Goal: Navigation & Orientation: Find specific page/section

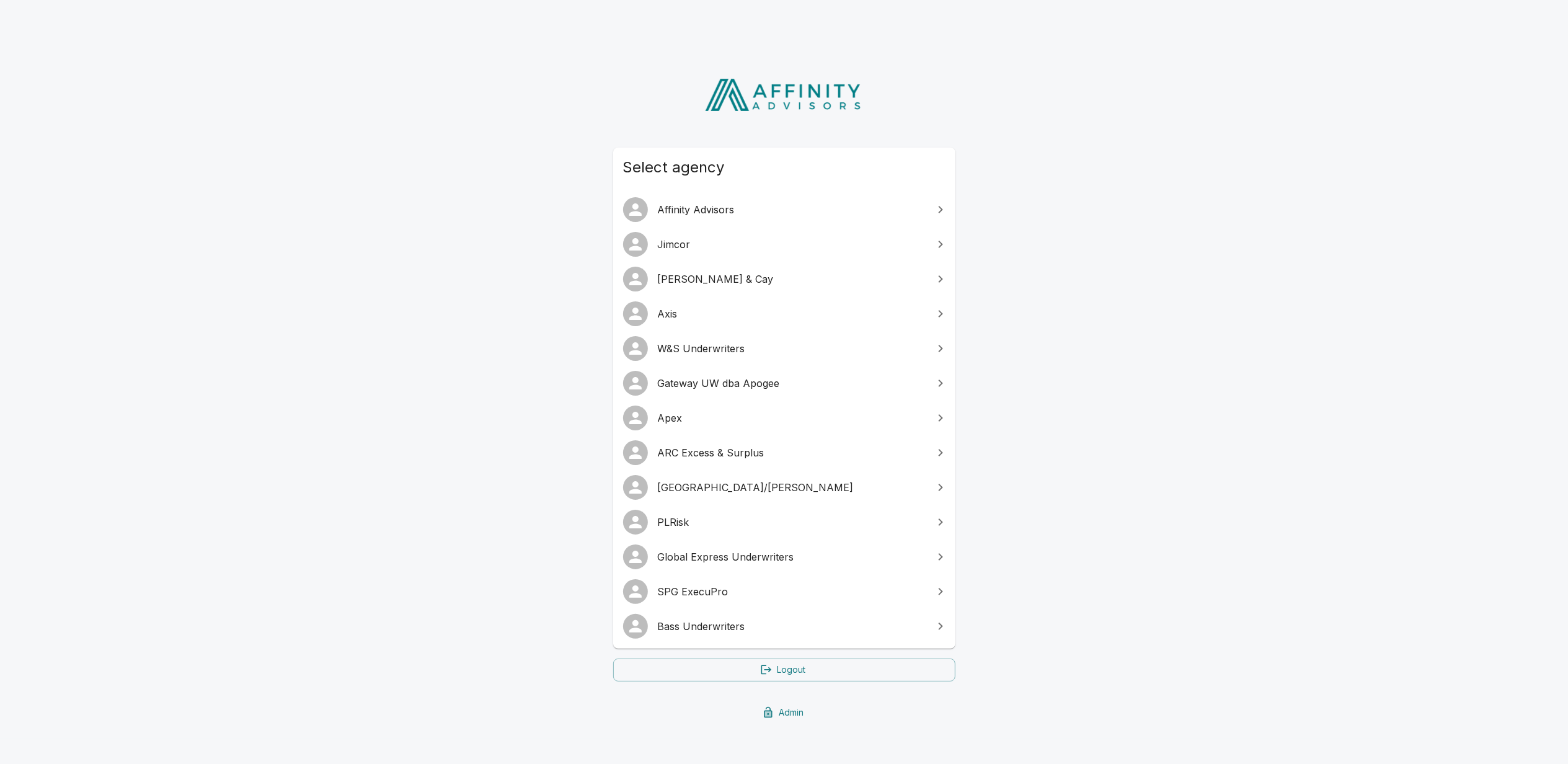
click at [714, 620] on span "Bass Underwriters" at bounding box center [792, 627] width 268 height 15
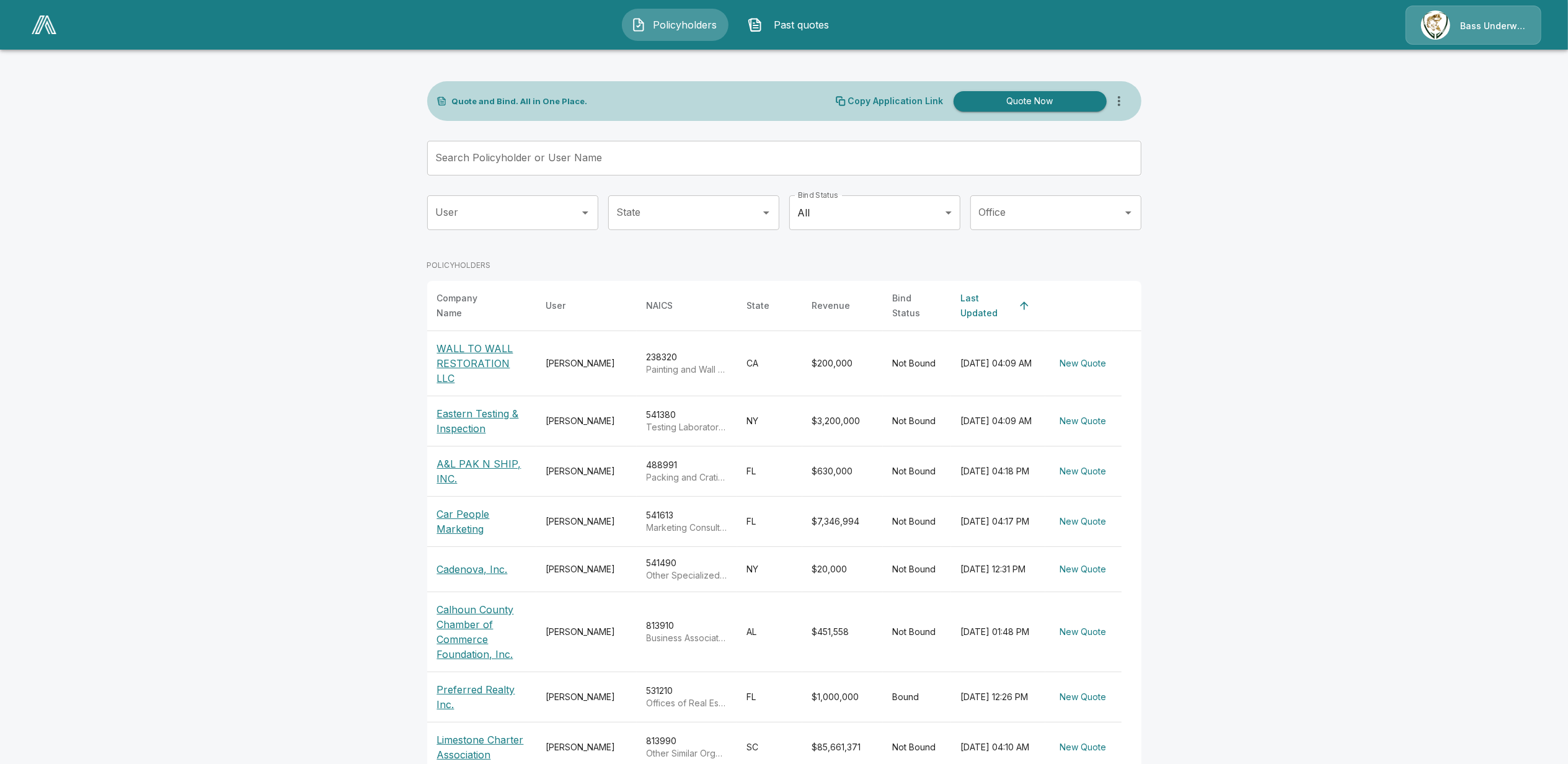
click at [43, 30] on img at bounding box center [44, 25] width 25 height 19
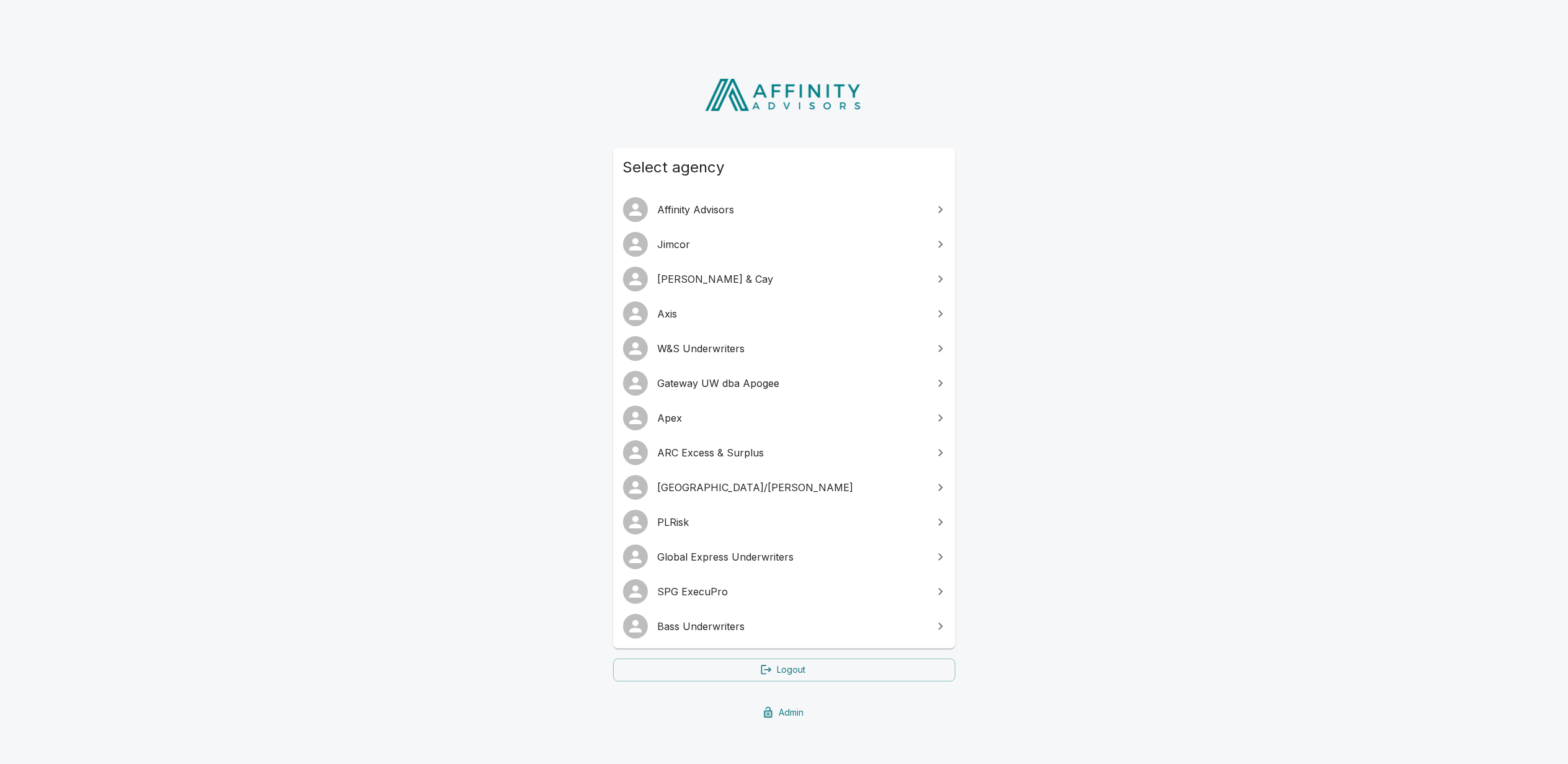
click at [710, 594] on span "SPG ExecuPro" at bounding box center [792, 591] width 268 height 15
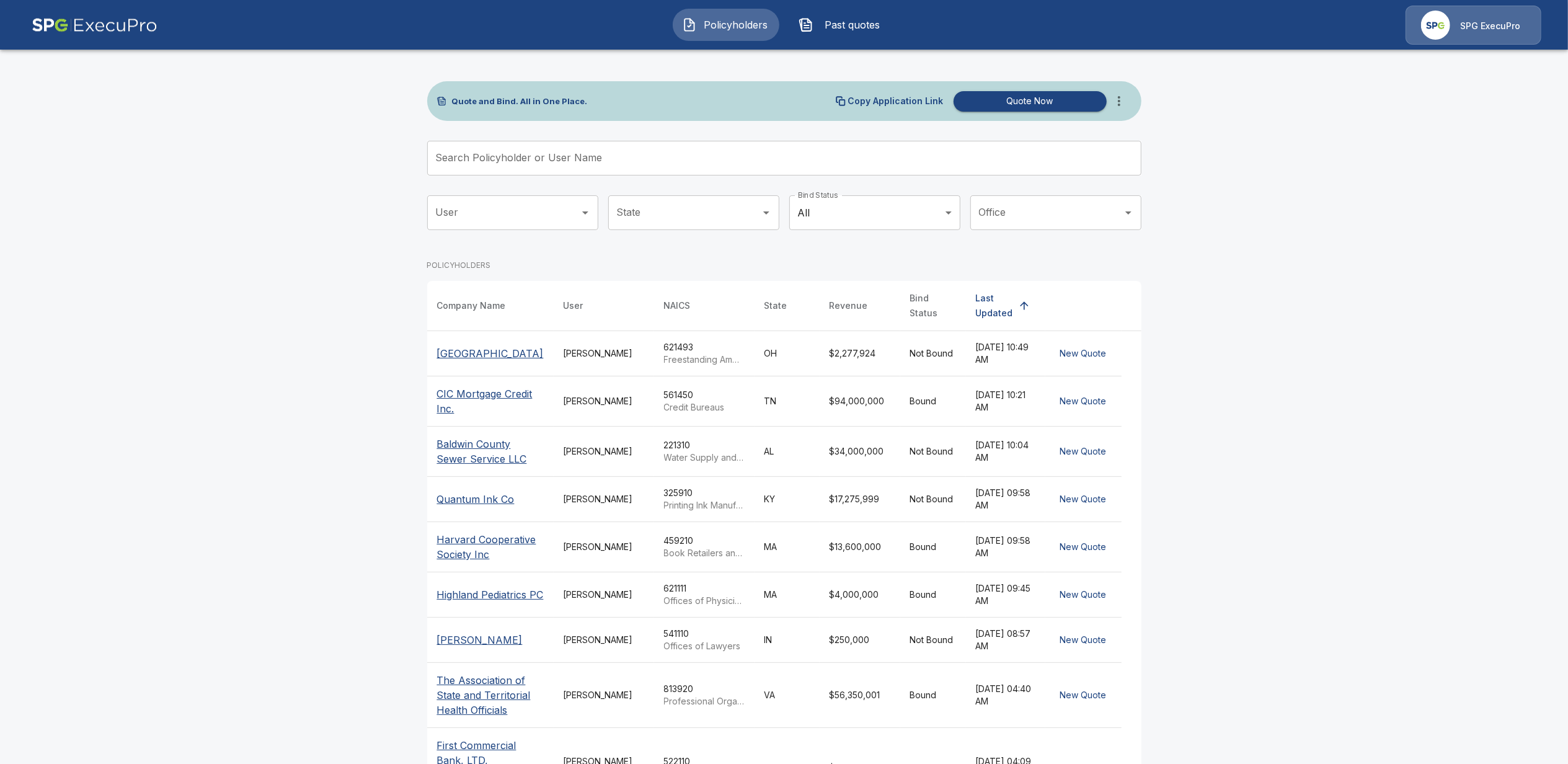
click at [1489, 26] on p "SPG ExecuPro" at bounding box center [1490, 26] width 60 height 12
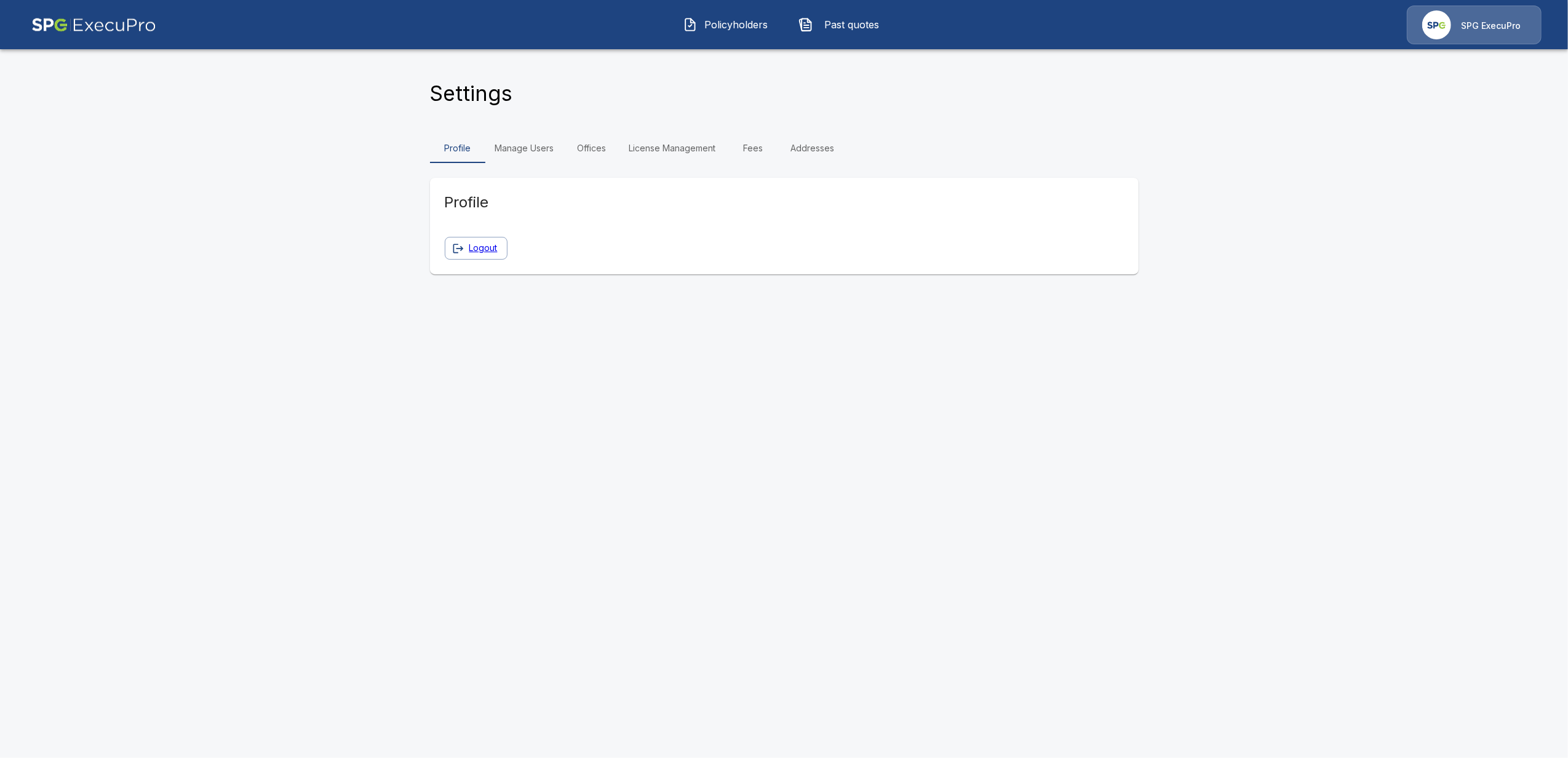
click at [530, 151] on link "Manage Users" at bounding box center [524, 149] width 78 height 30
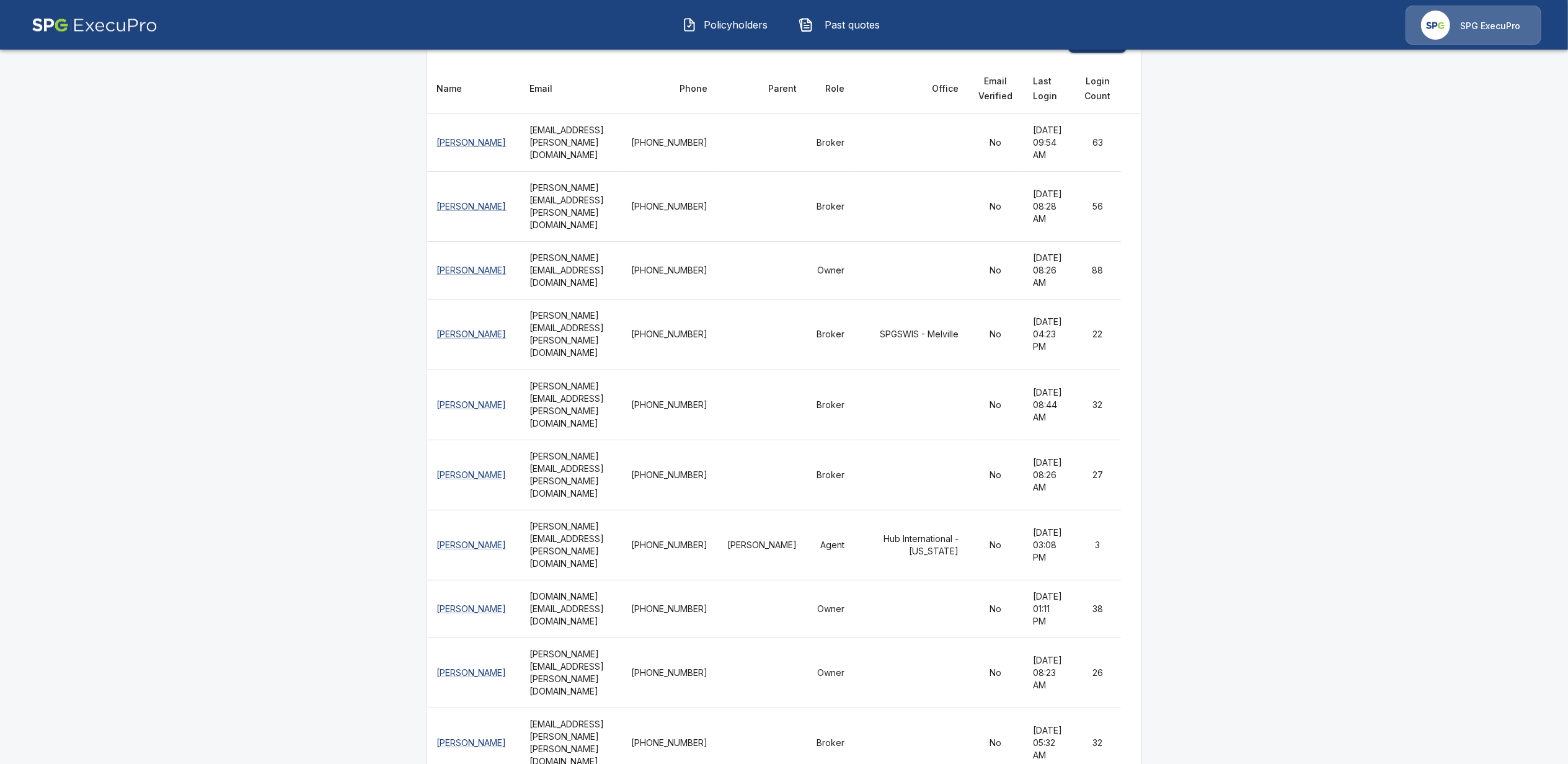
scroll to position [248, 0]
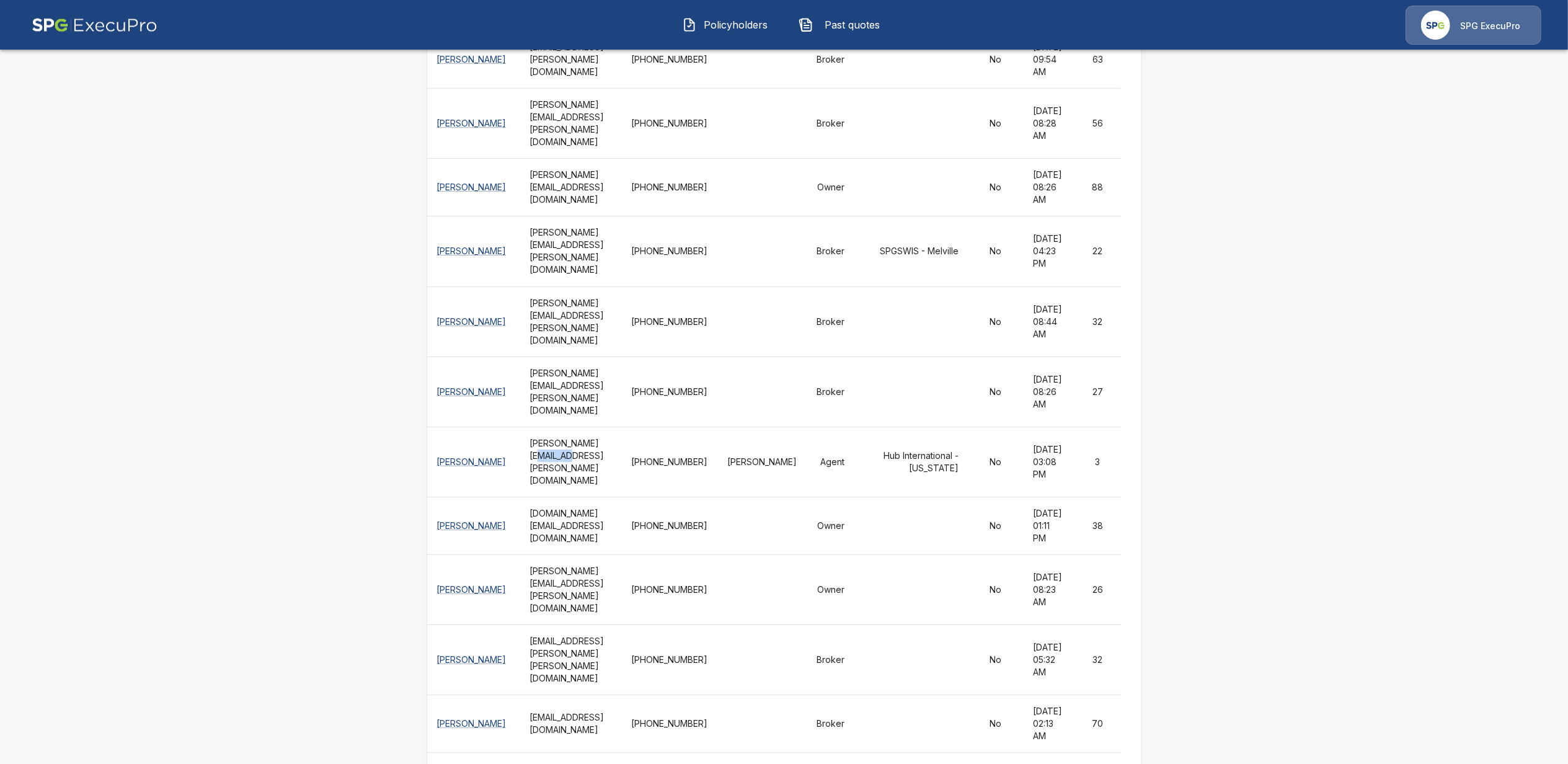
drag, startPoint x: 584, startPoint y: 445, endPoint x: 613, endPoint y: 444, distance: 29.0
click at [613, 444] on th "kyle.hatchett@hubinternational.com" at bounding box center [571, 461] width 102 height 70
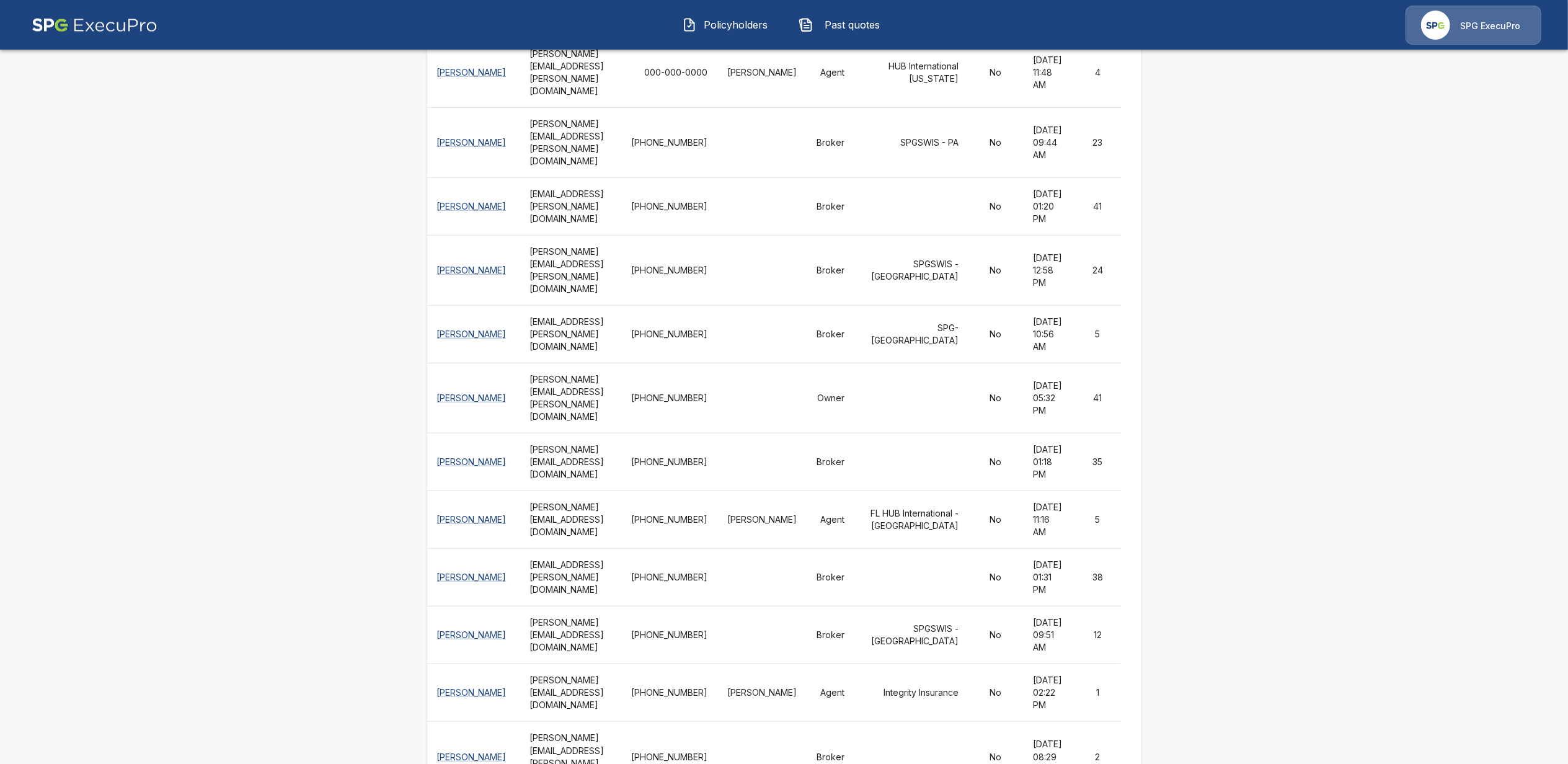
scroll to position [992, 0]
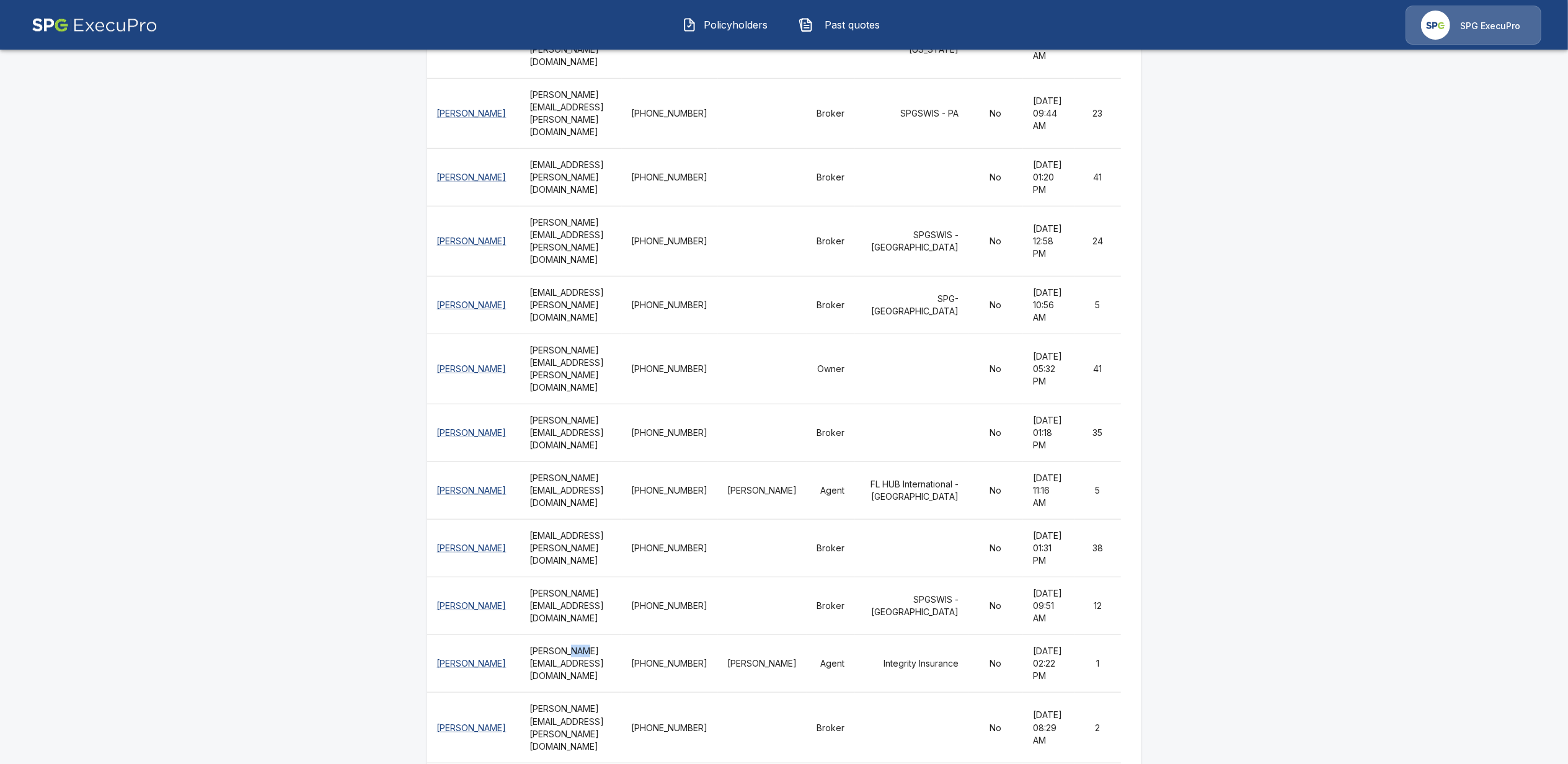
drag, startPoint x: 553, startPoint y: 589, endPoint x: 584, endPoint y: 582, distance: 31.8
click at [583, 635] on th "sarah@integrityinsurance.net" at bounding box center [571, 664] width 102 height 58
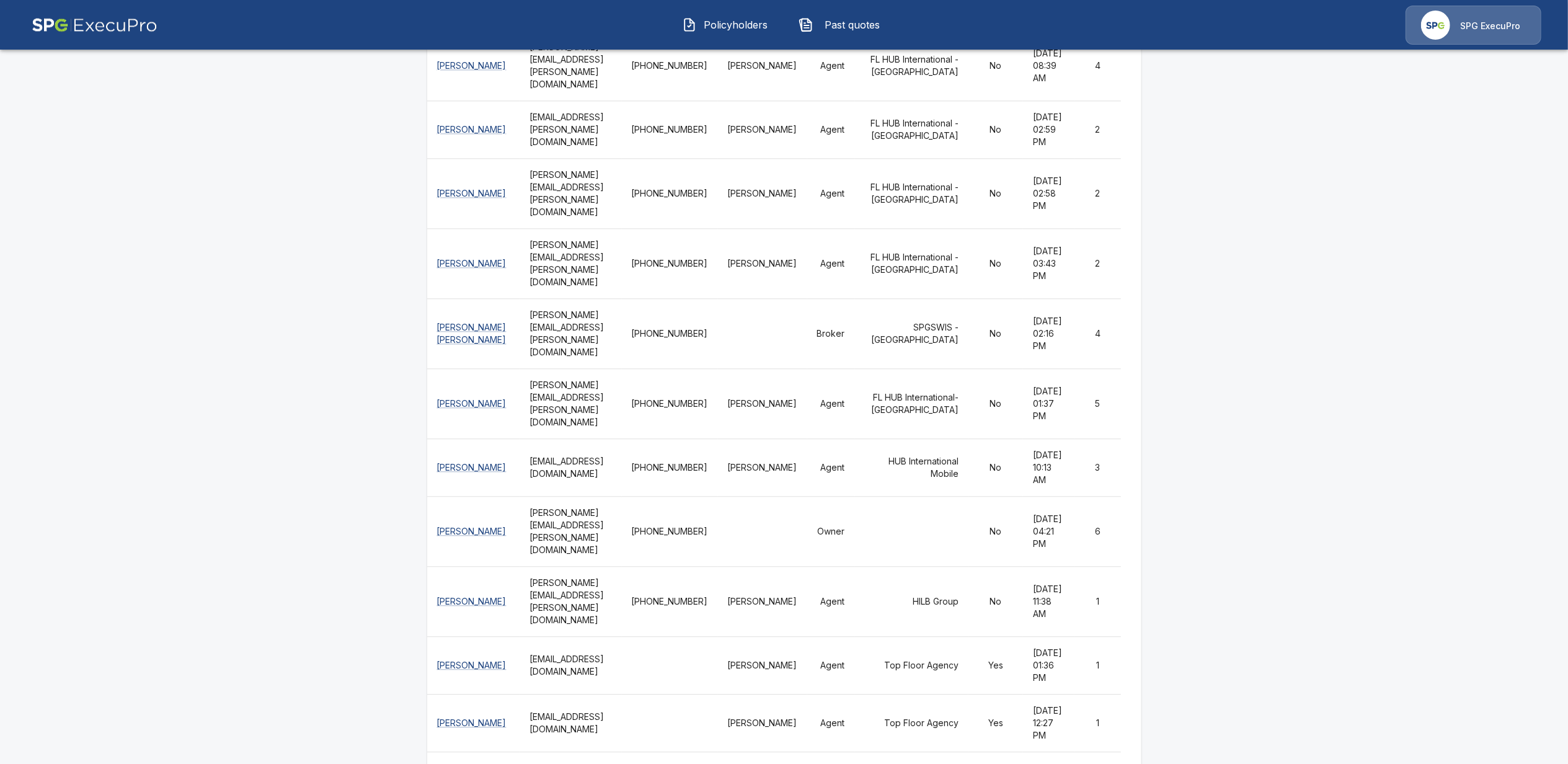
scroll to position [3060, 0]
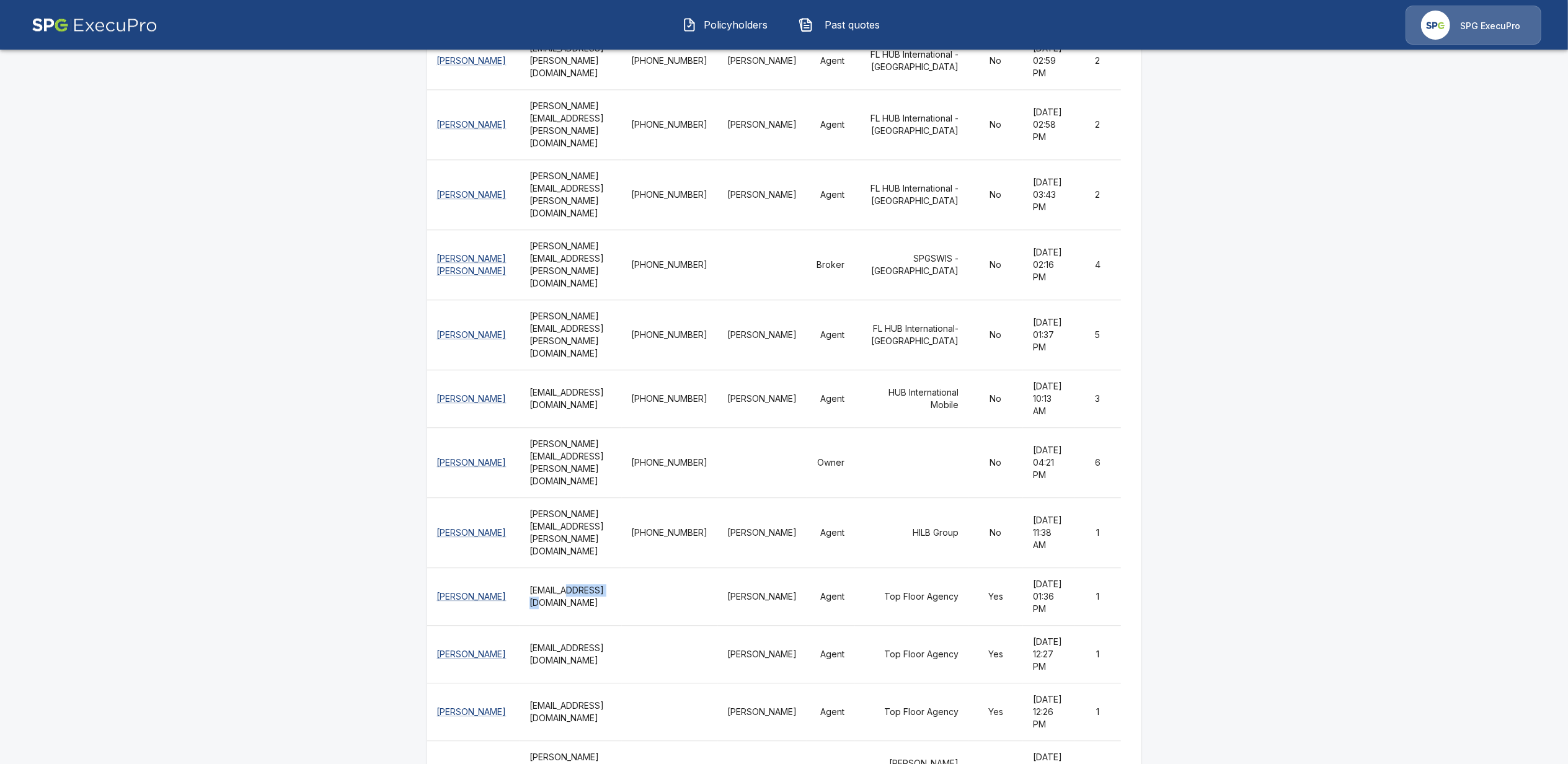
drag, startPoint x: 564, startPoint y: 435, endPoint x: 601, endPoint y: 427, distance: 37.9
click at [600, 568] on th "jcomer@topfloorinsurance.com" at bounding box center [571, 597] width 102 height 58
drag, startPoint x: 549, startPoint y: 606, endPoint x: 569, endPoint y: 604, distance: 20.1
click at [569, 741] on th "mike@jerryhay.com" at bounding box center [571, 770] width 102 height 58
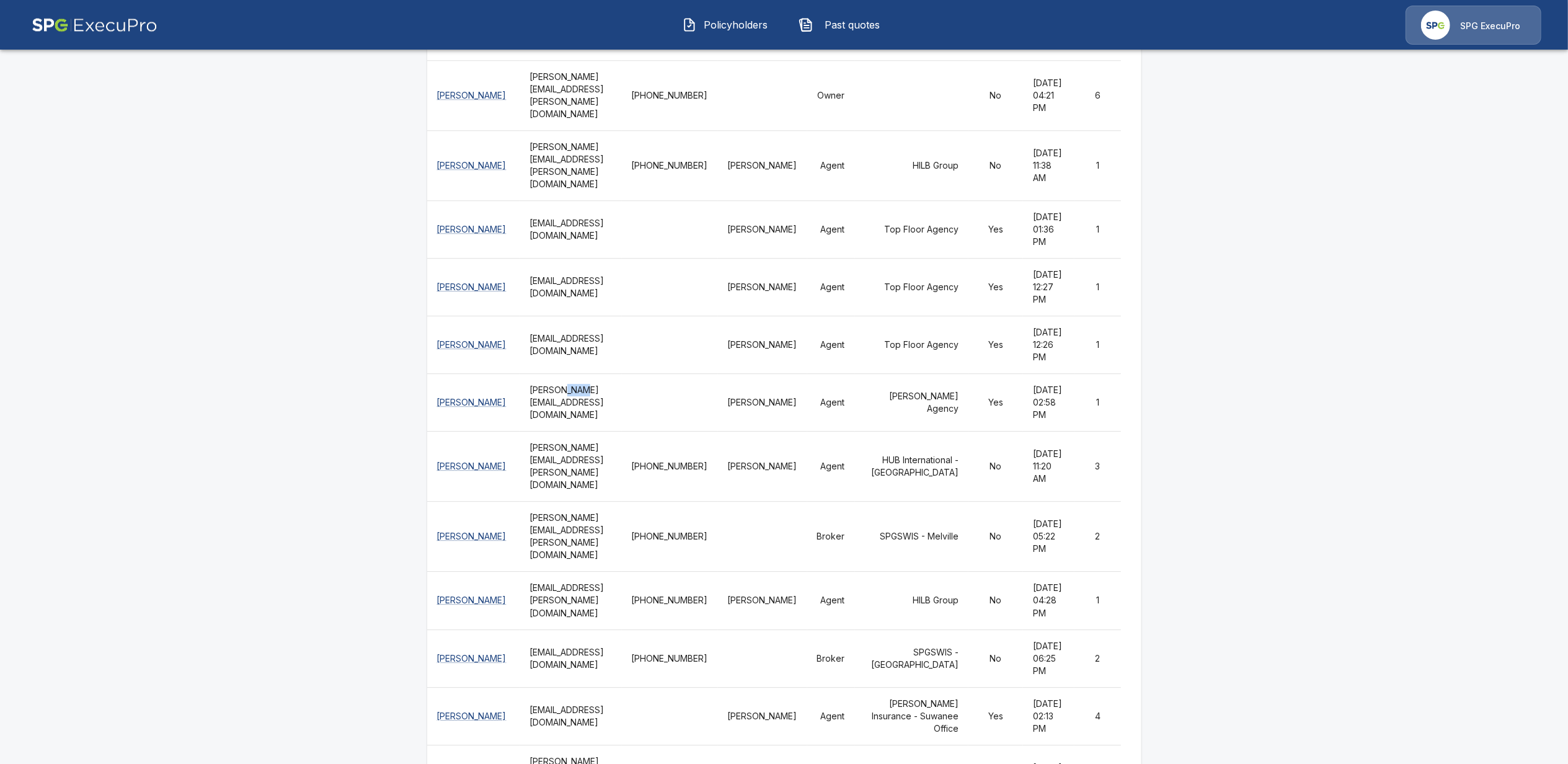
scroll to position [3473, 0]
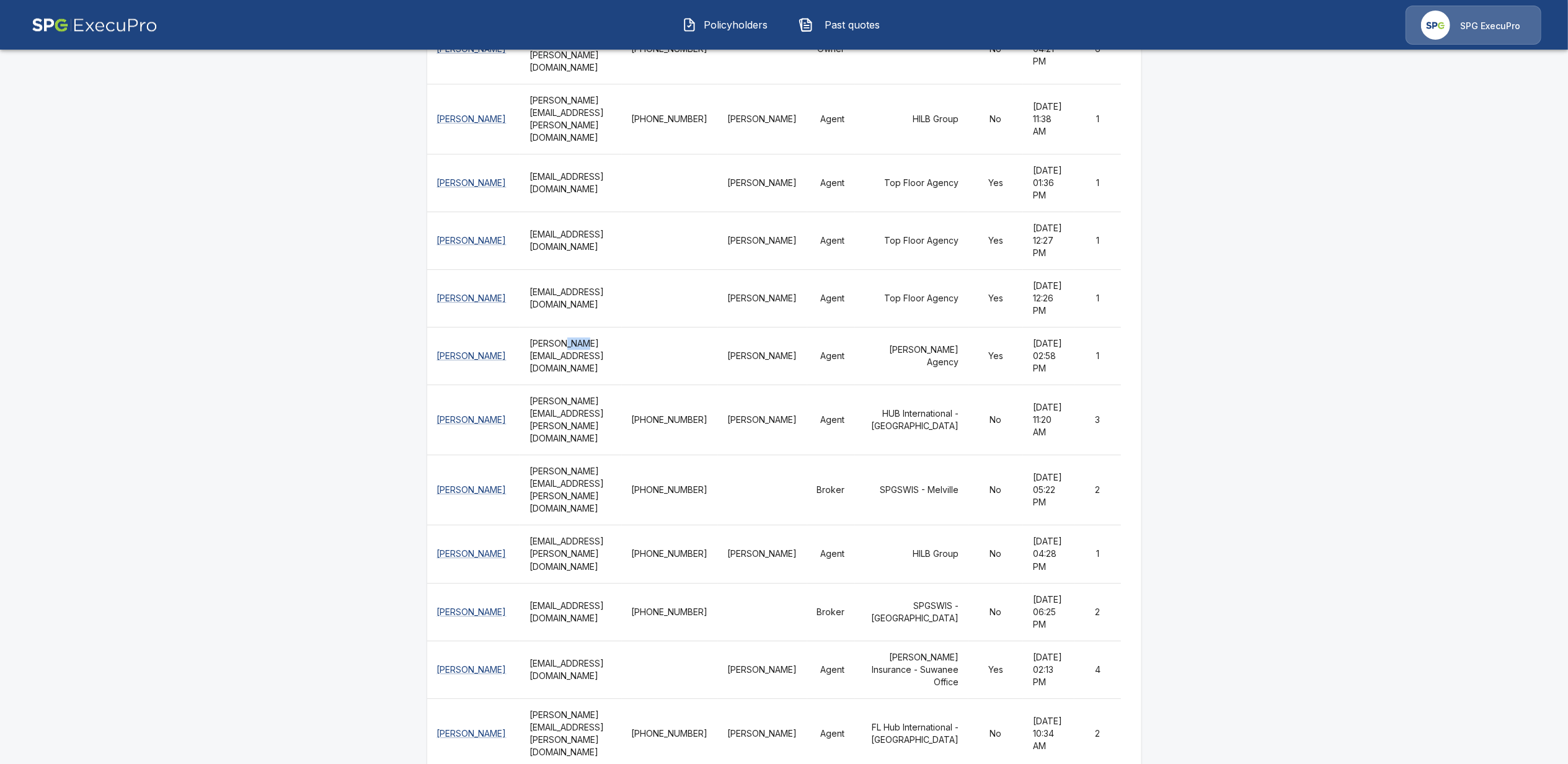
click at [1492, 26] on p "SPG ExecuPro" at bounding box center [1490, 26] width 60 height 12
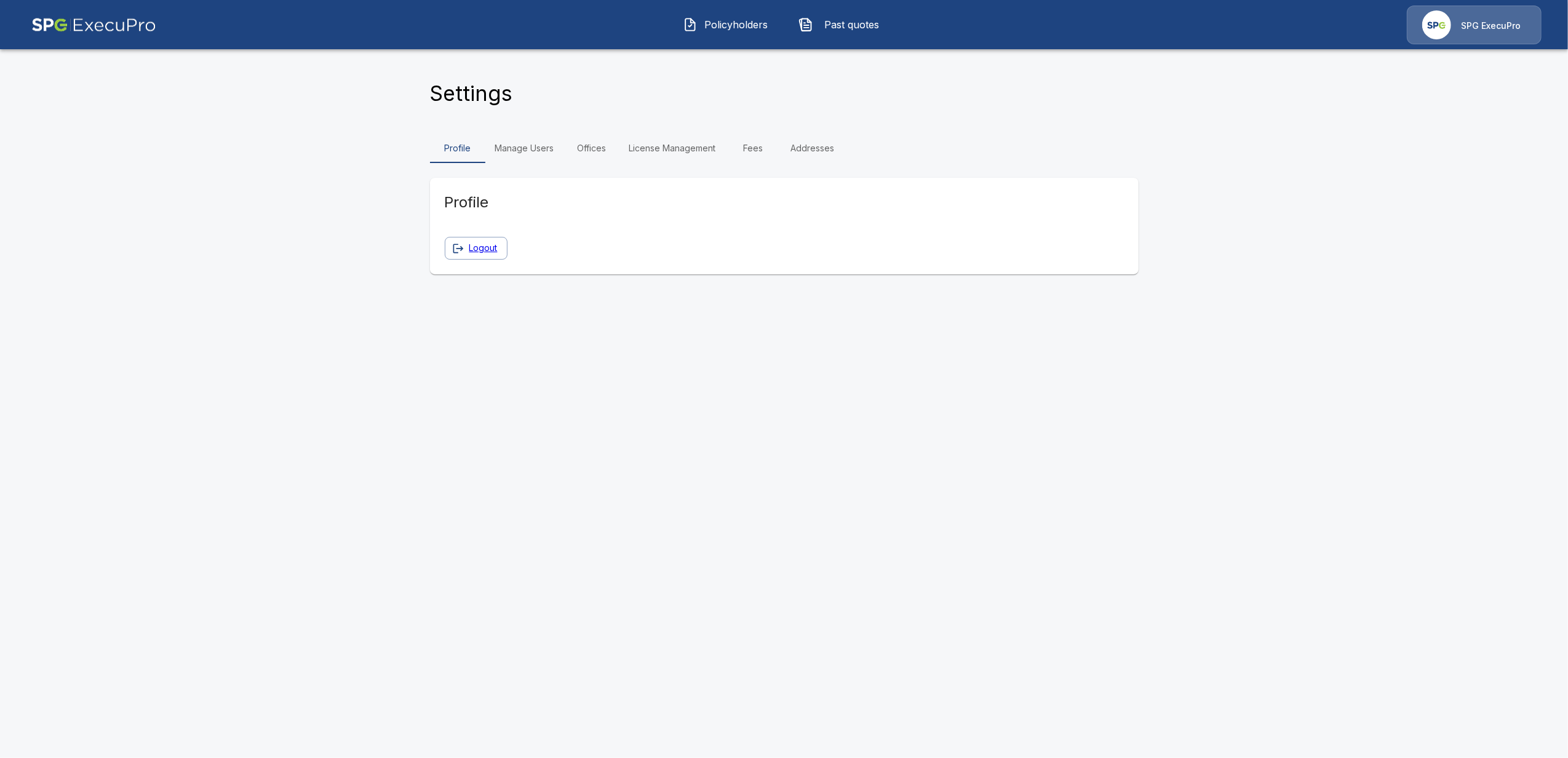
drag, startPoint x: 773, startPoint y: 448, endPoint x: 736, endPoint y: 409, distance: 53.8
click at [773, 289] on html "Policyholders Past quotes SPG ExecuPro Settings Profile Manage Users Offices Li…" at bounding box center [784, 144] width 1568 height 289
click at [682, 150] on link "License Management" at bounding box center [673, 149] width 106 height 30
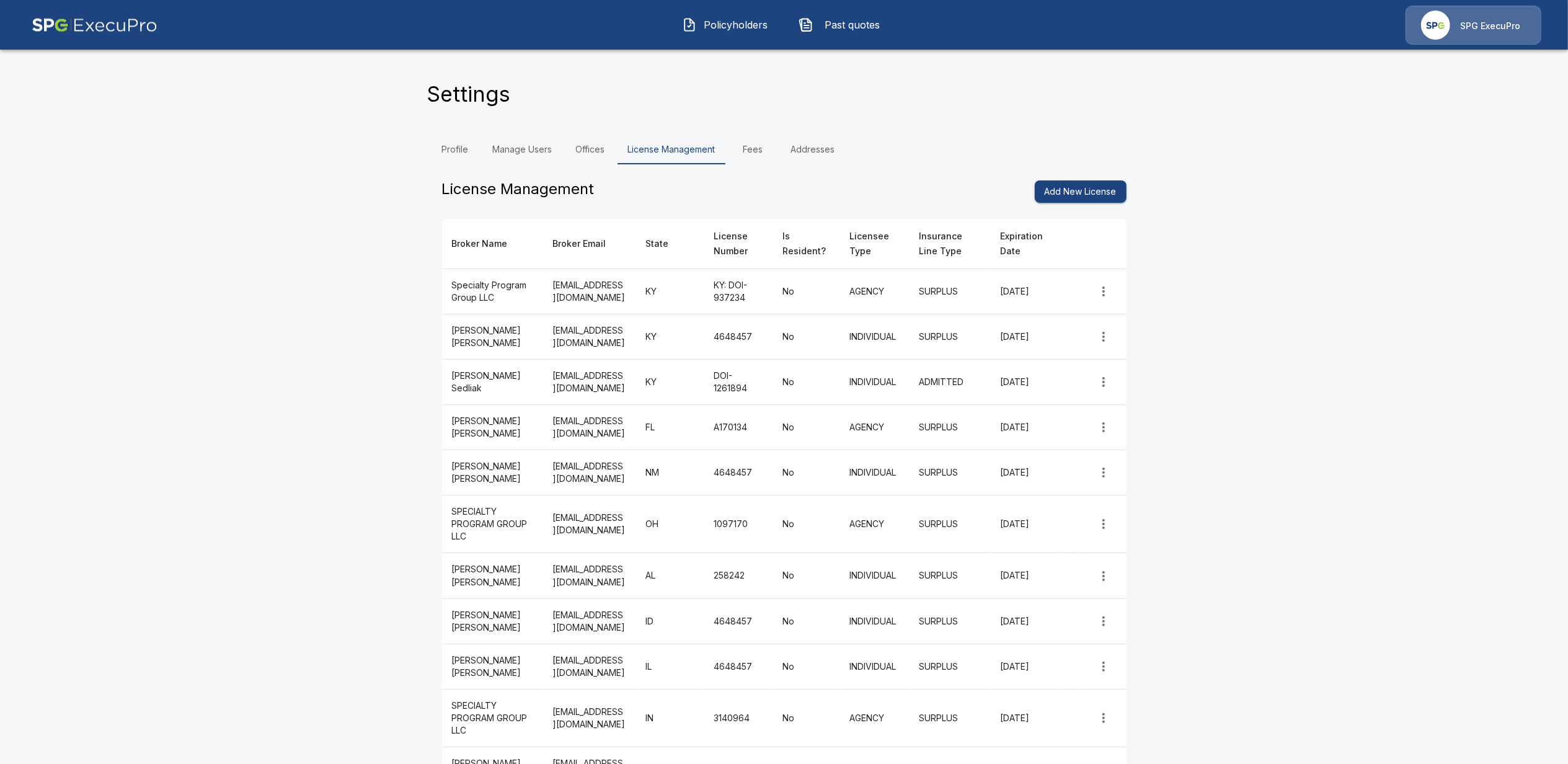
click at [759, 156] on link "Fees" at bounding box center [753, 150] width 56 height 30
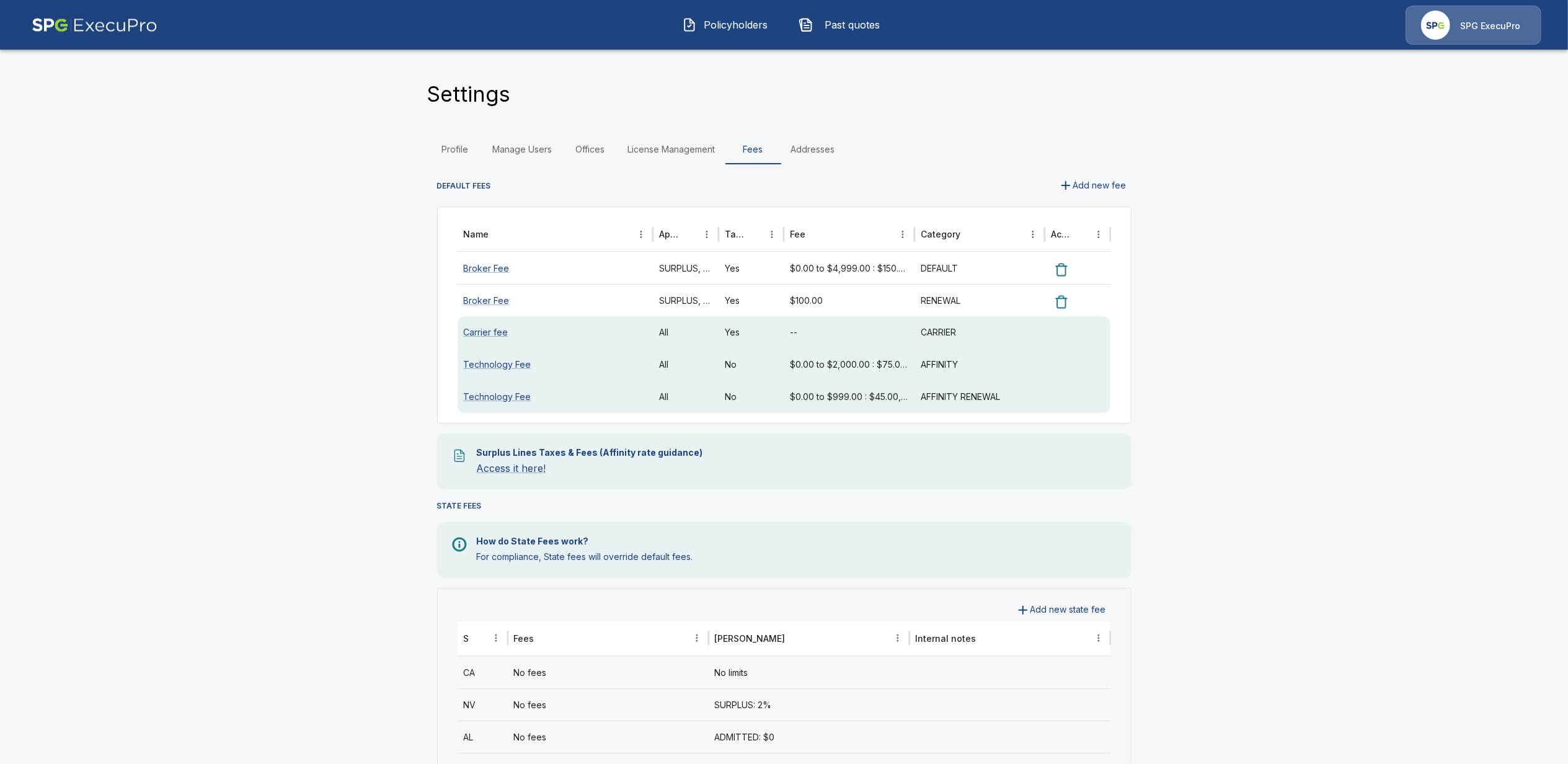
click at [71, 26] on img at bounding box center [94, 25] width 126 height 39
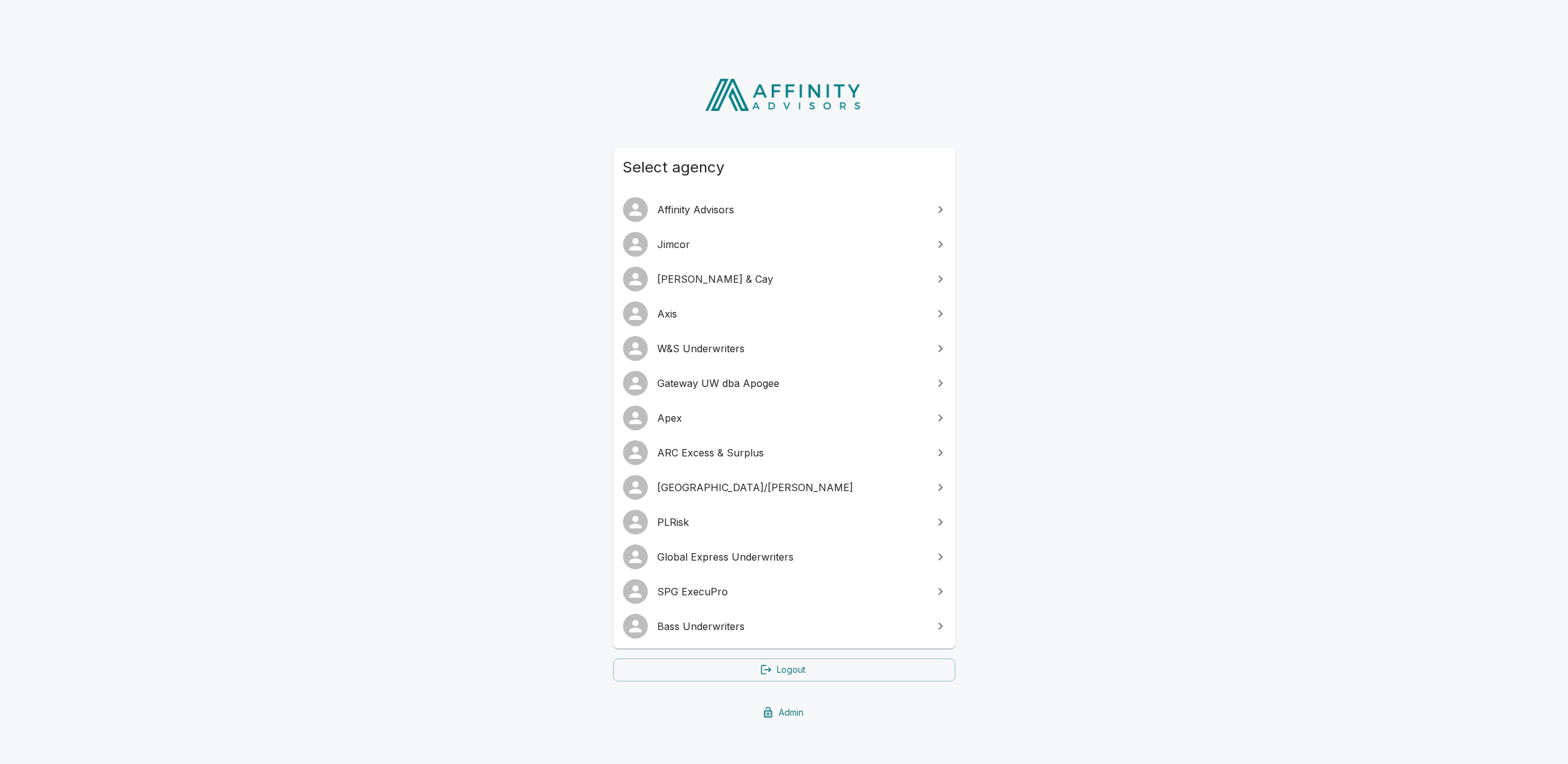
click at [790, 718] on link "Admin" at bounding box center [784, 713] width 342 height 23
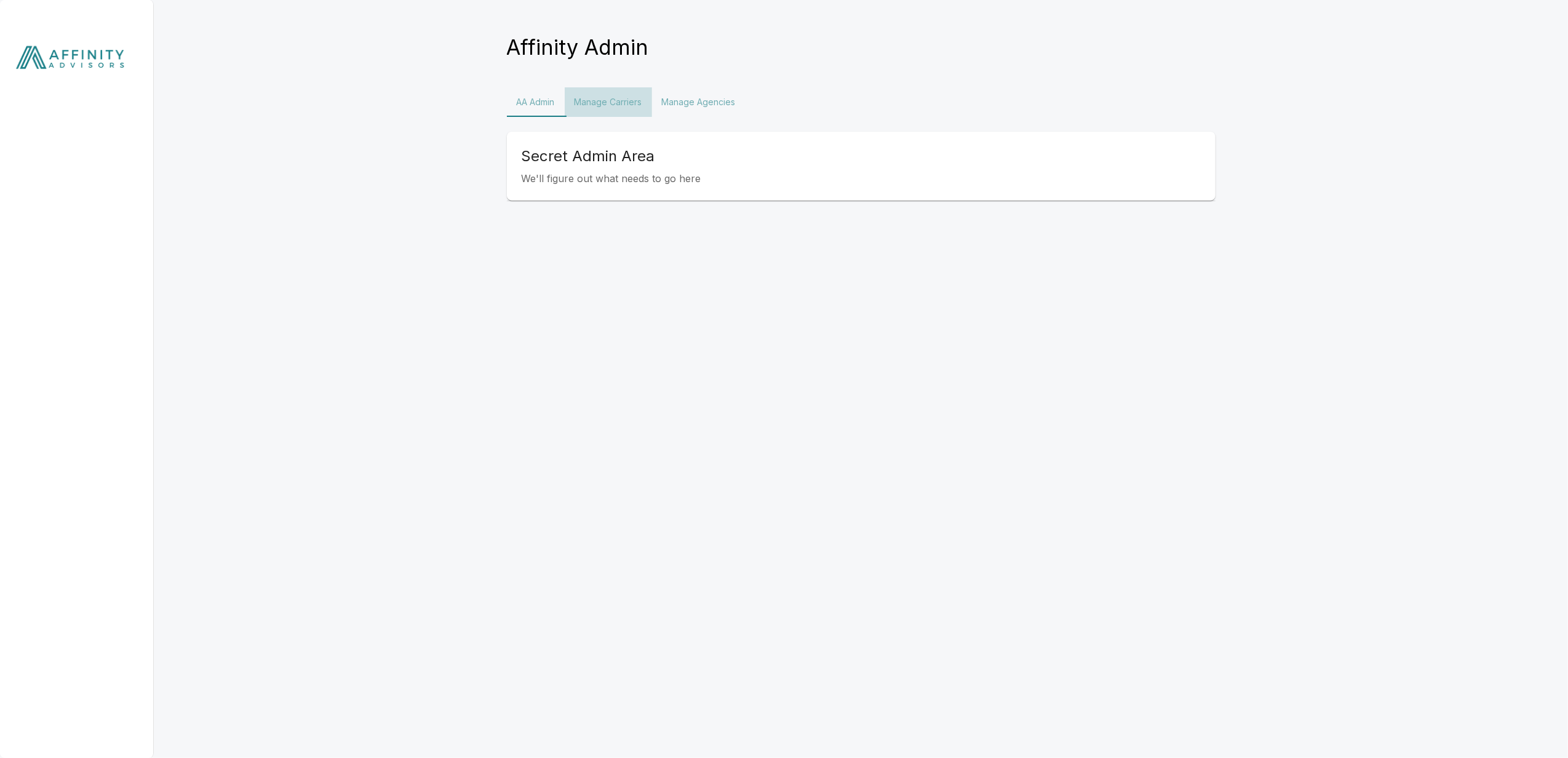
click at [619, 101] on button "Manage Carriers" at bounding box center [608, 102] width 87 height 30
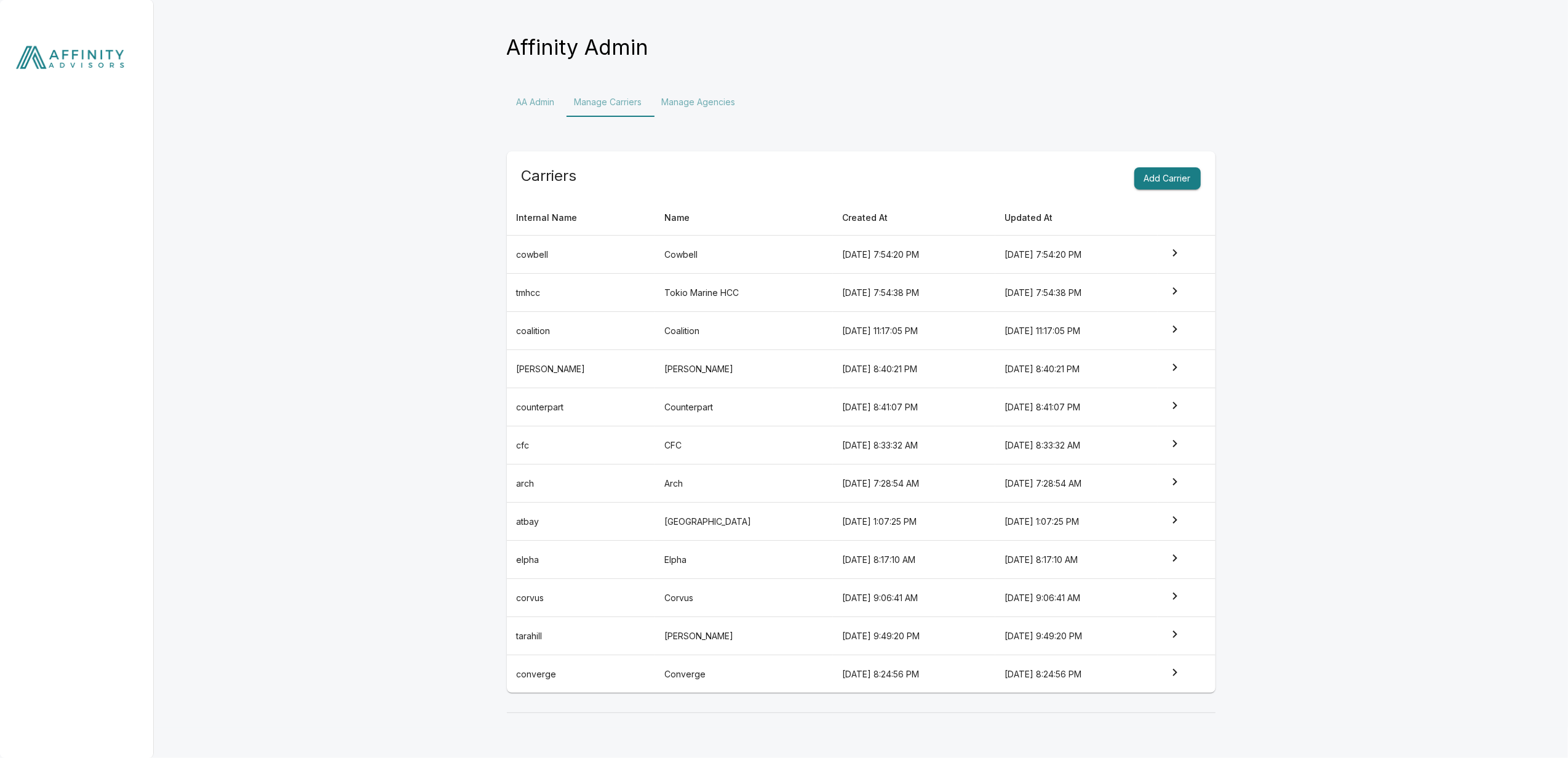
click at [703, 106] on button "Manage Agencies" at bounding box center [699, 102] width 93 height 30
